Goal: Find specific page/section

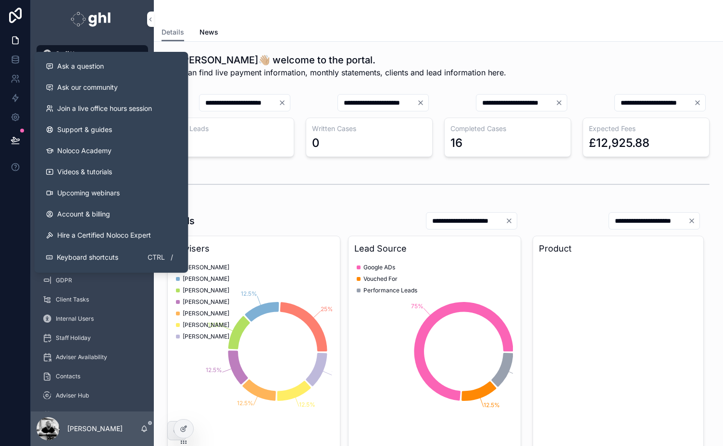
click at [91, 89] on span "Ask our community" at bounding box center [87, 88] width 61 height 10
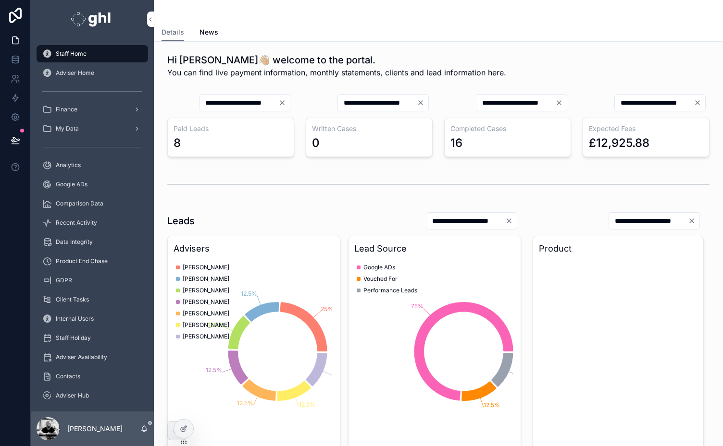
click at [489, 37] on div "Details News" at bounding box center [438, 32] width 554 height 18
